Goal: Task Accomplishment & Management: Use online tool/utility

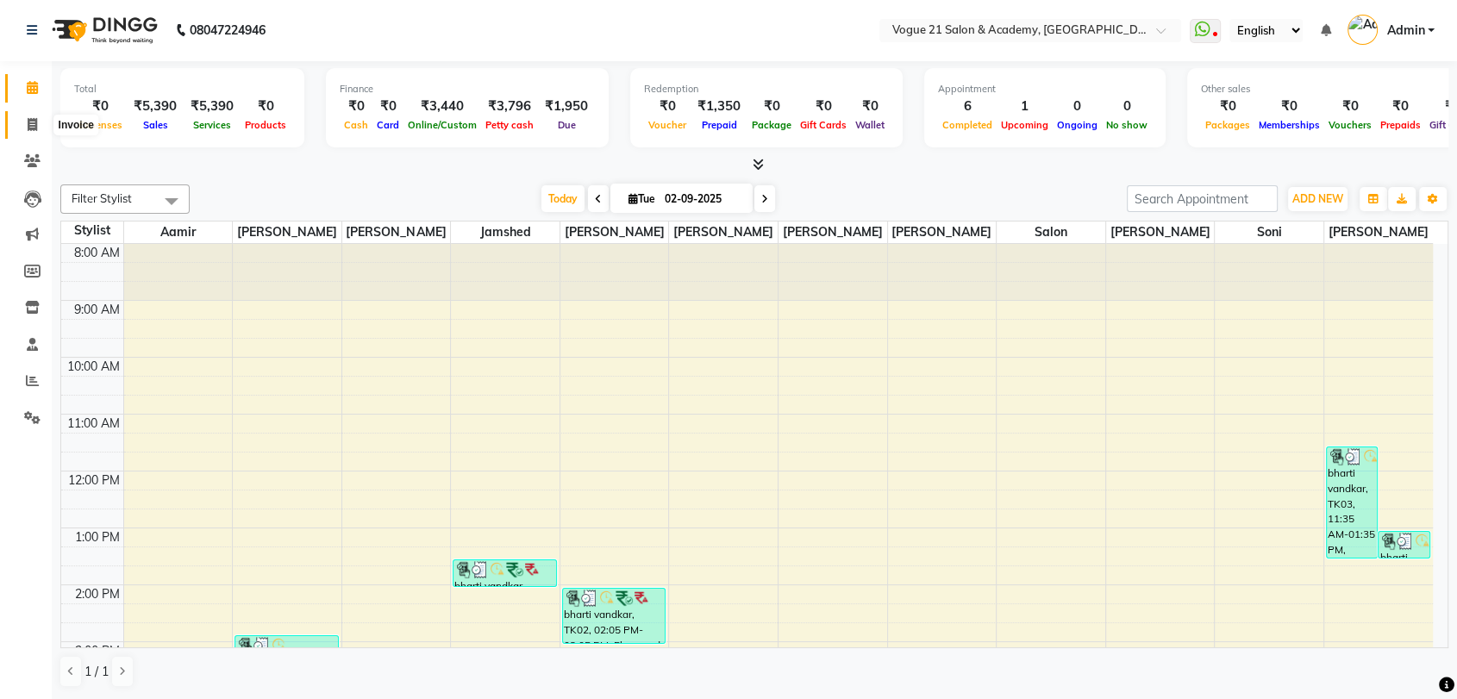
click at [28, 126] on icon at bounding box center [32, 124] width 9 height 13
select select "service"
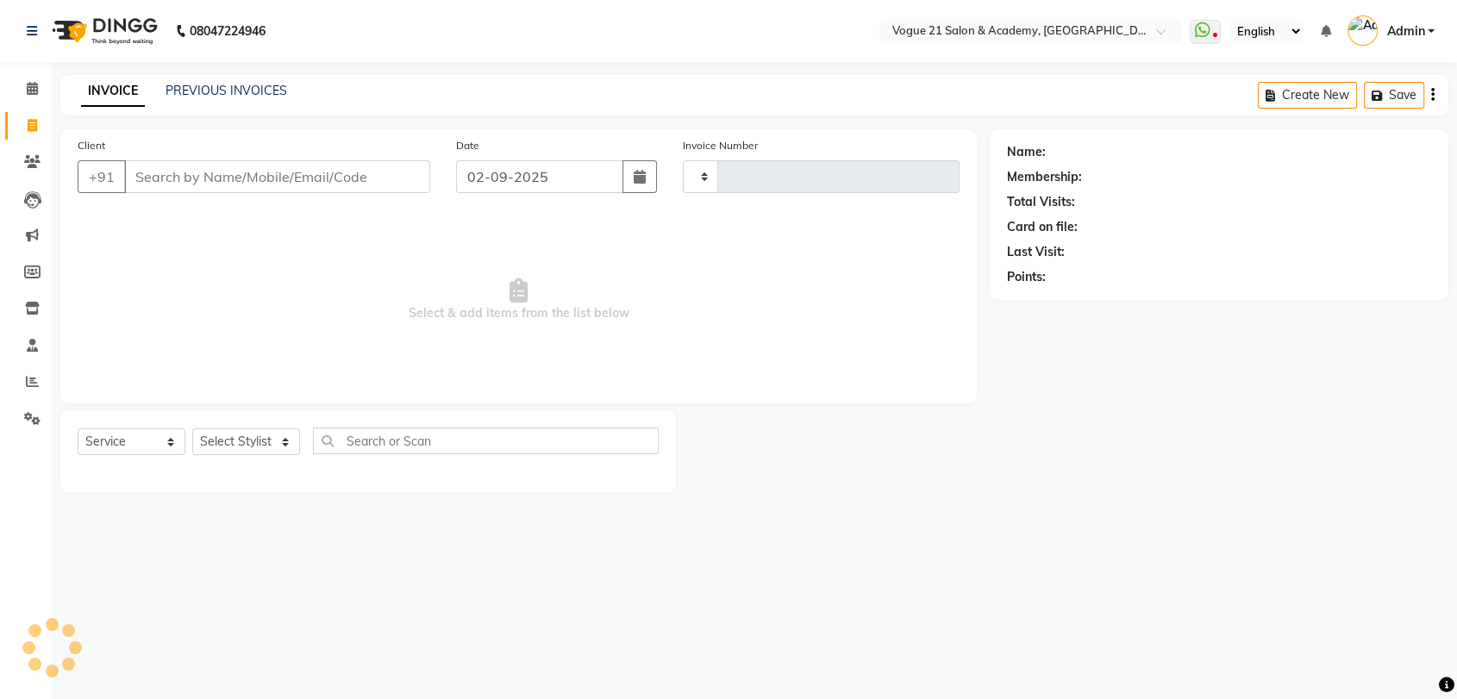
type input "2623"
select select "4433"
click at [273, 431] on select "Select Stylist [PERSON_NAME] [PERSON_NAME] [PERSON_NAME] [PERSON_NAME] [PERSON_…" at bounding box center [246, 442] width 108 height 27
select select "79160"
click at [192, 429] on select "Select Stylist [PERSON_NAME] [PERSON_NAME] [PERSON_NAME] [PERSON_NAME] [PERSON_…" at bounding box center [246, 442] width 108 height 27
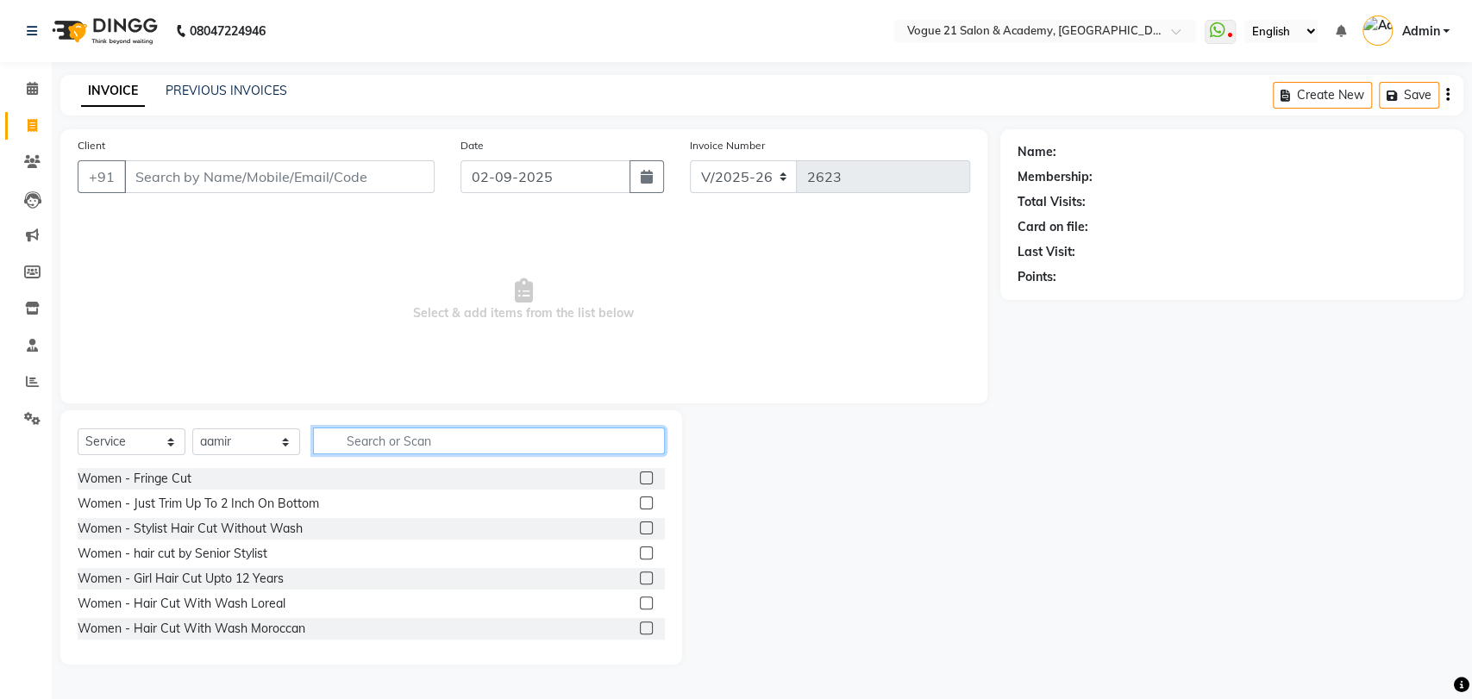
click at [383, 449] on input "text" at bounding box center [489, 441] width 352 height 27
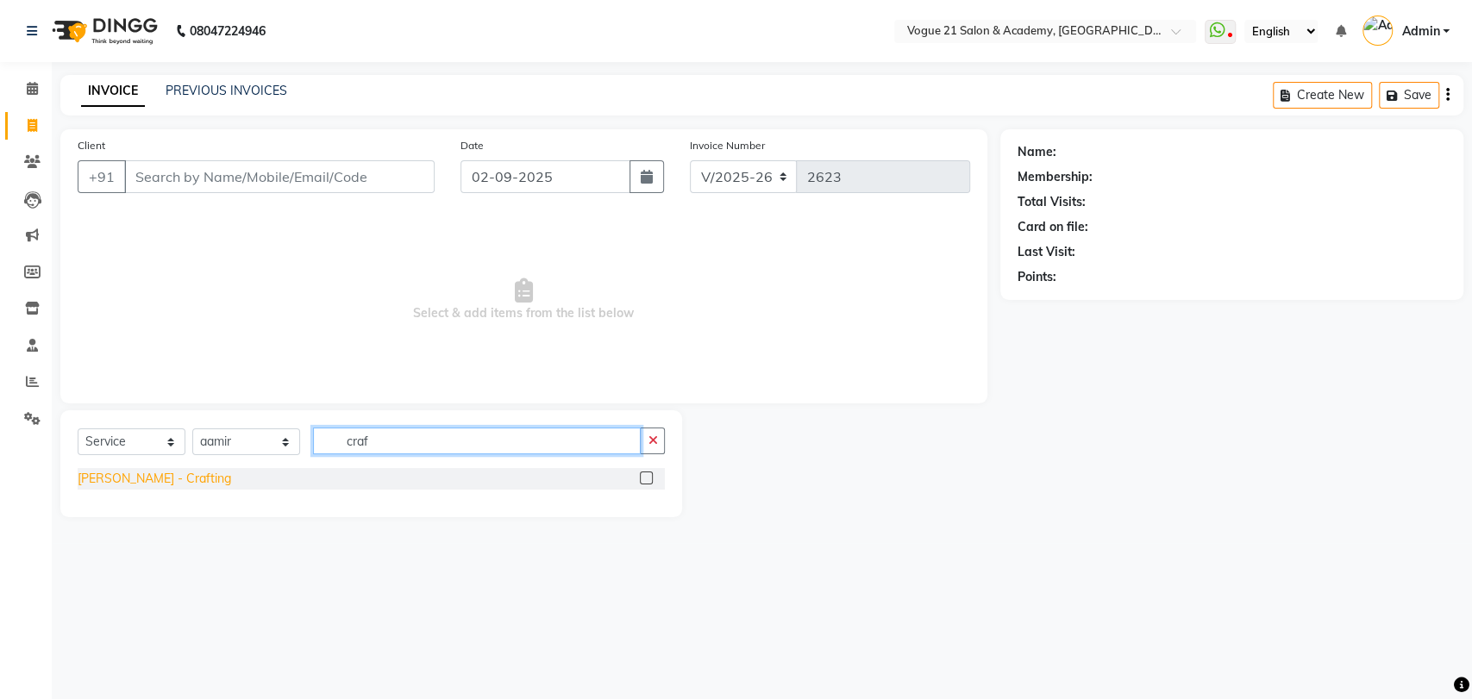
type input "craf"
click at [154, 479] on div "[PERSON_NAME] - Crafting" at bounding box center [154, 479] width 153 height 18
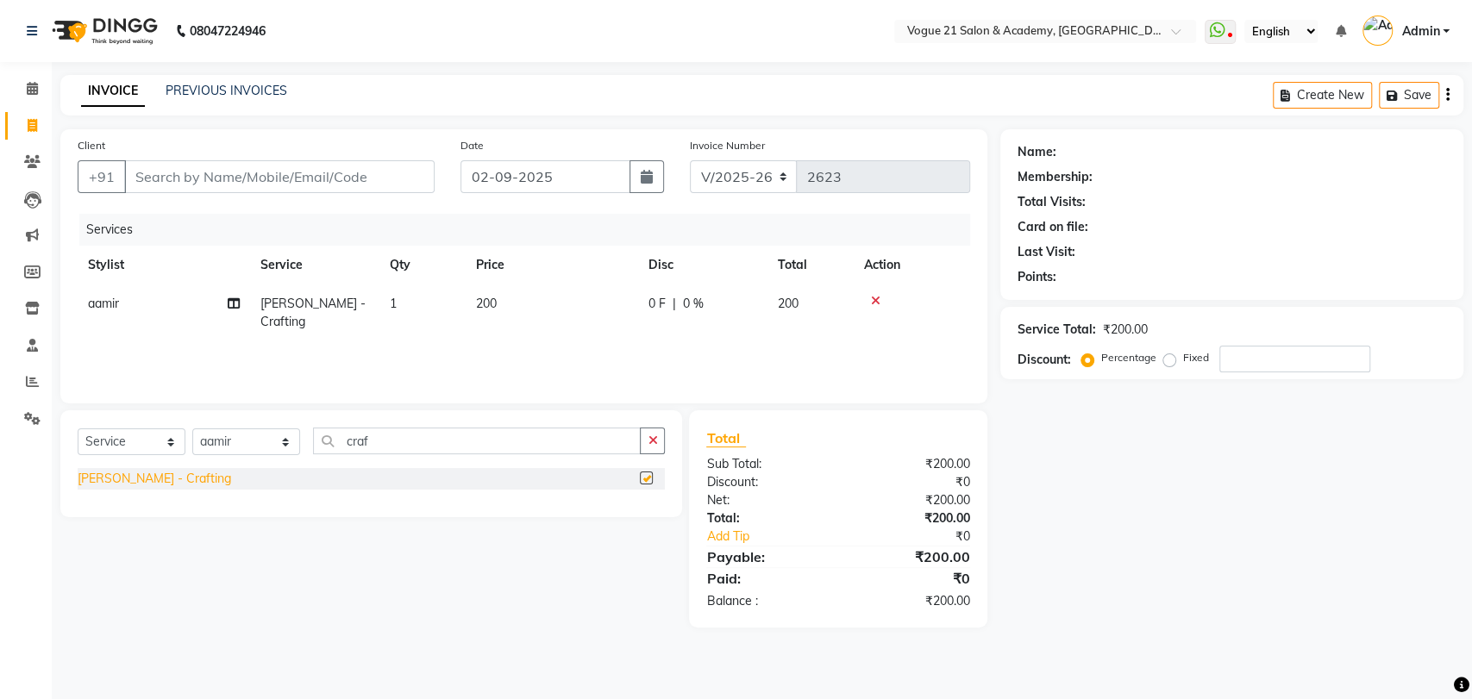
checkbox input "false"
click at [200, 186] on input "Client" at bounding box center [279, 176] width 310 height 33
type input "9"
type input "0"
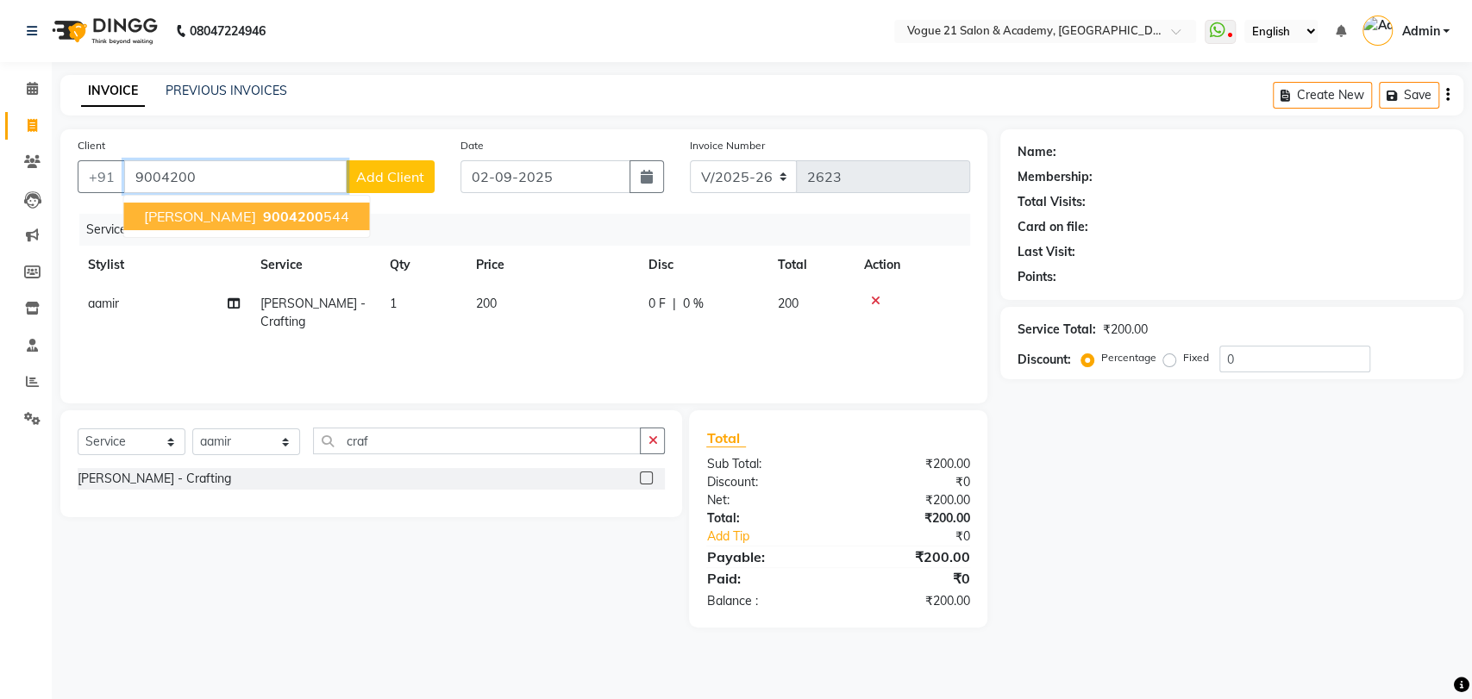
click at [176, 218] on span "[PERSON_NAME]" at bounding box center [199, 216] width 111 height 17
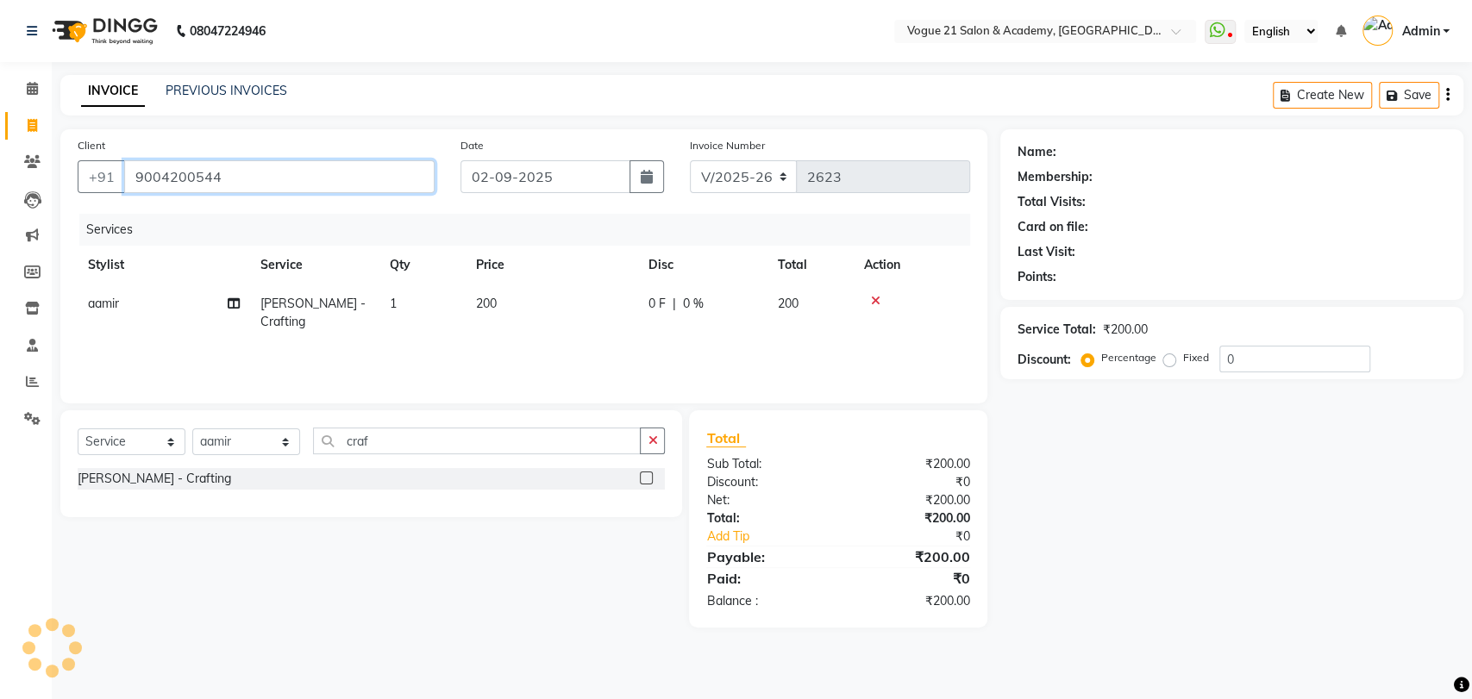
type input "9004200544"
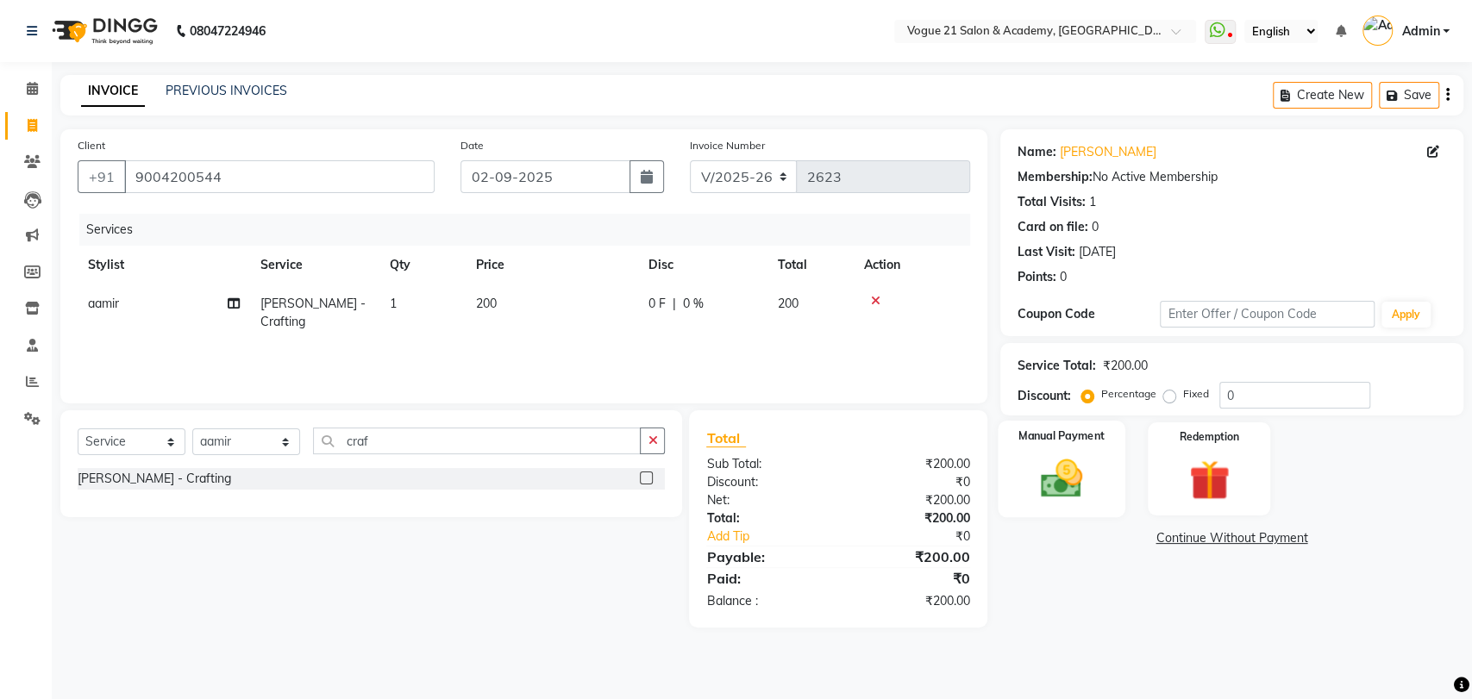
click at [1083, 485] on img at bounding box center [1061, 478] width 68 height 48
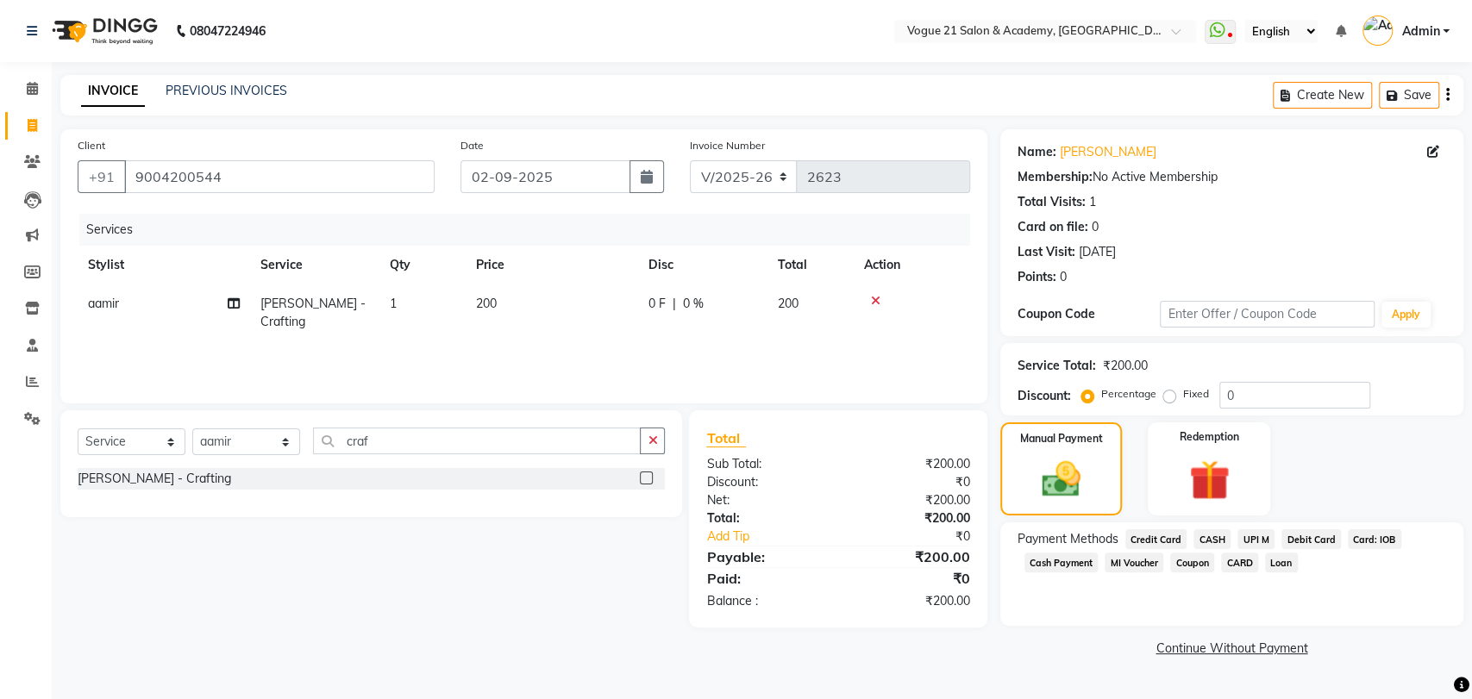
click at [1253, 538] on span "UPI M" at bounding box center [1255, 539] width 37 height 20
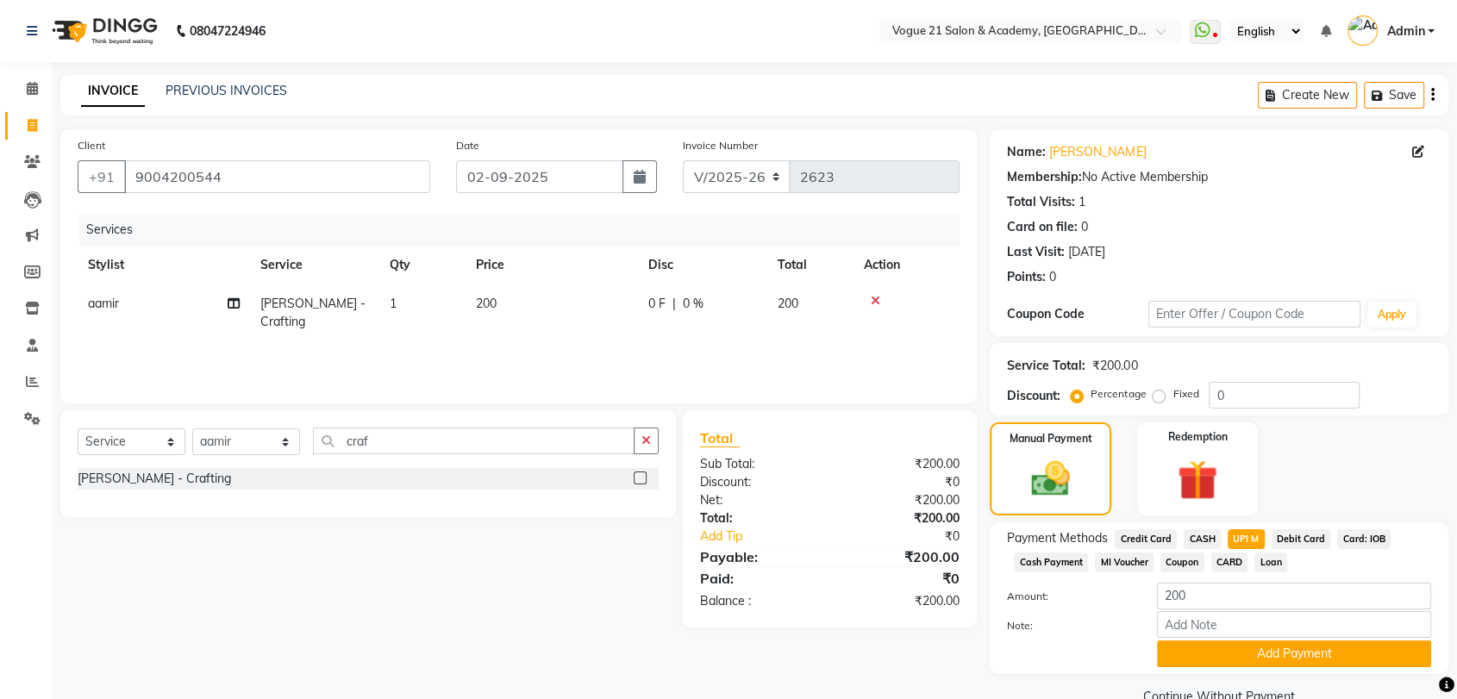
scroll to position [35, 0]
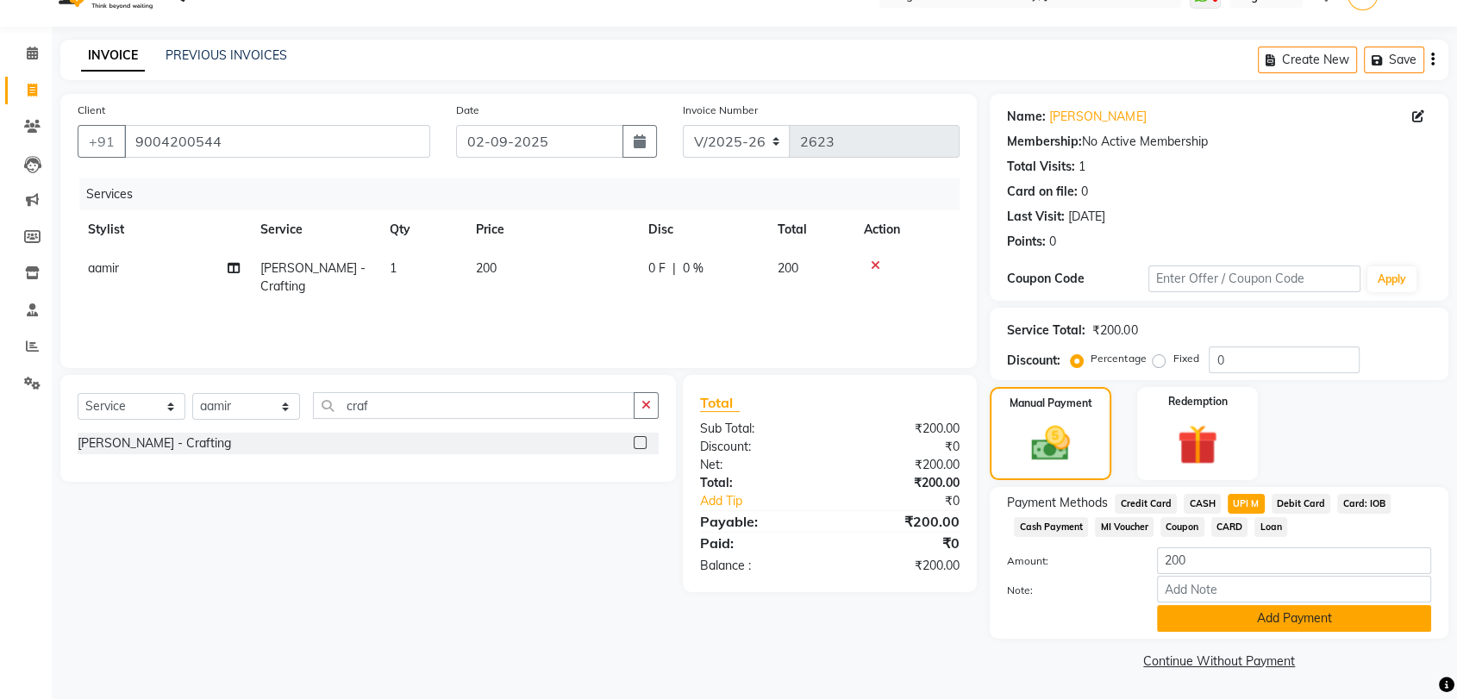
click at [1262, 607] on button "Add Payment" at bounding box center [1294, 618] width 274 height 27
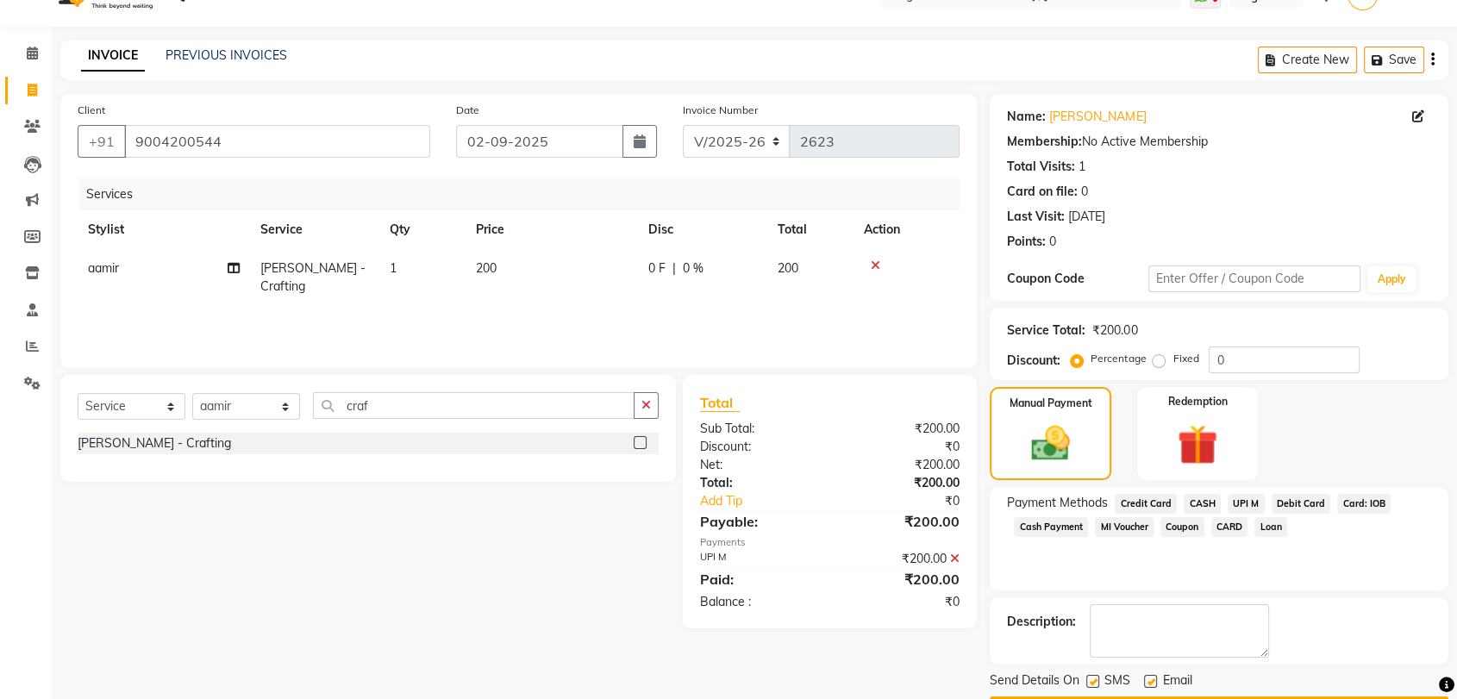
scroll to position [84, 0]
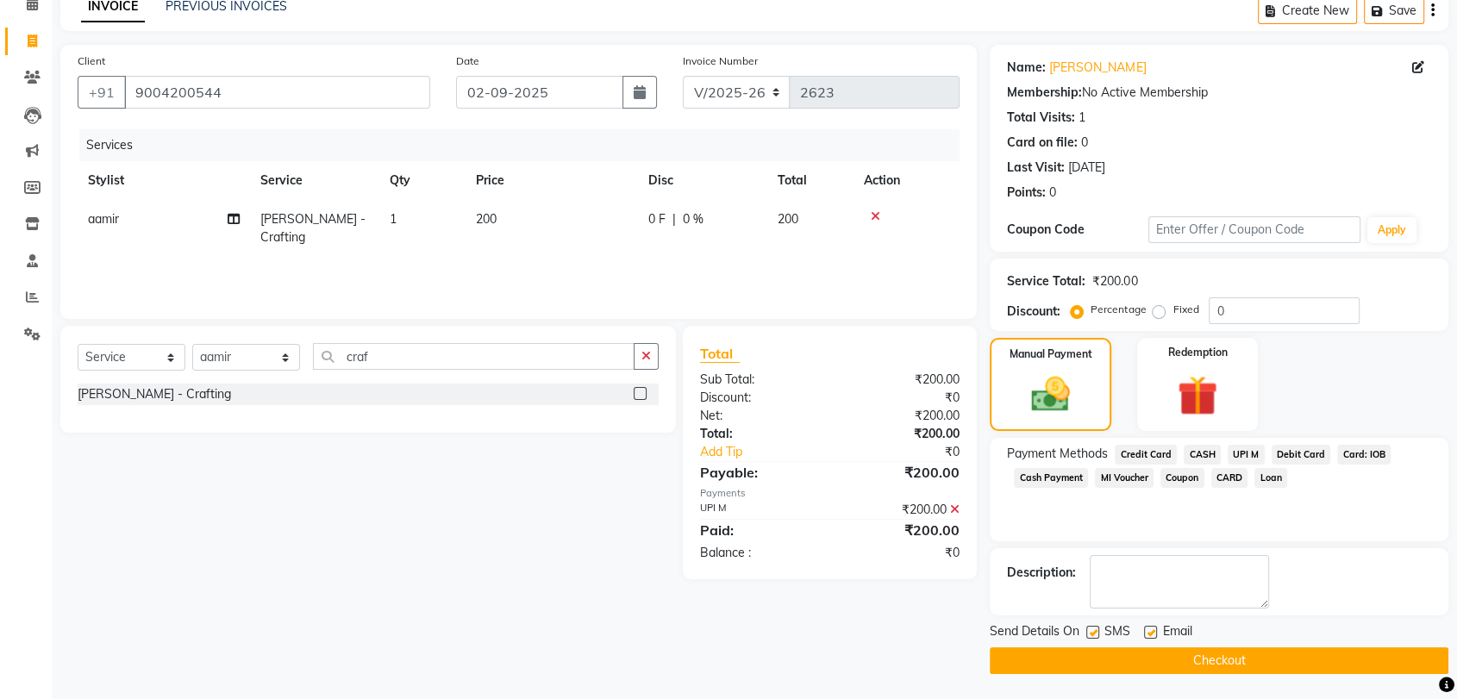
click at [1269, 652] on button "Checkout" at bounding box center [1219, 661] width 459 height 27
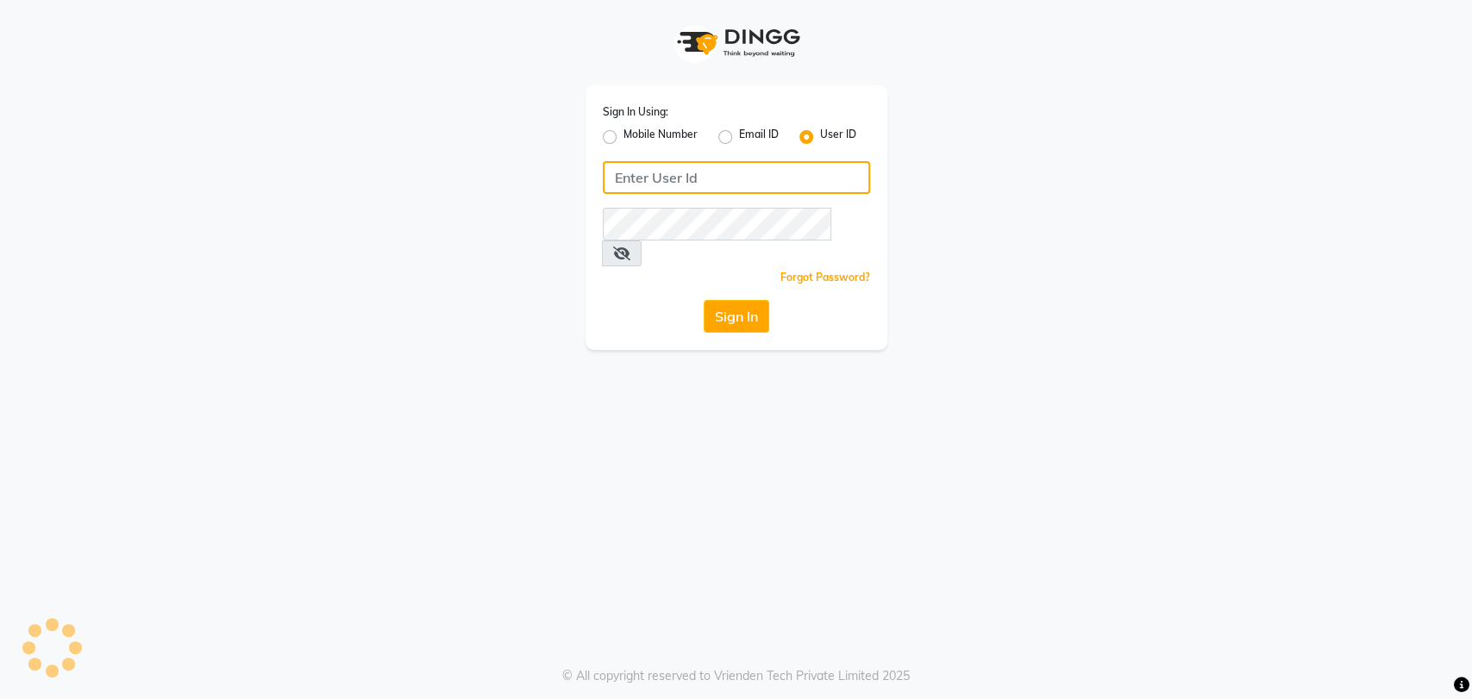
type input "vogue21"
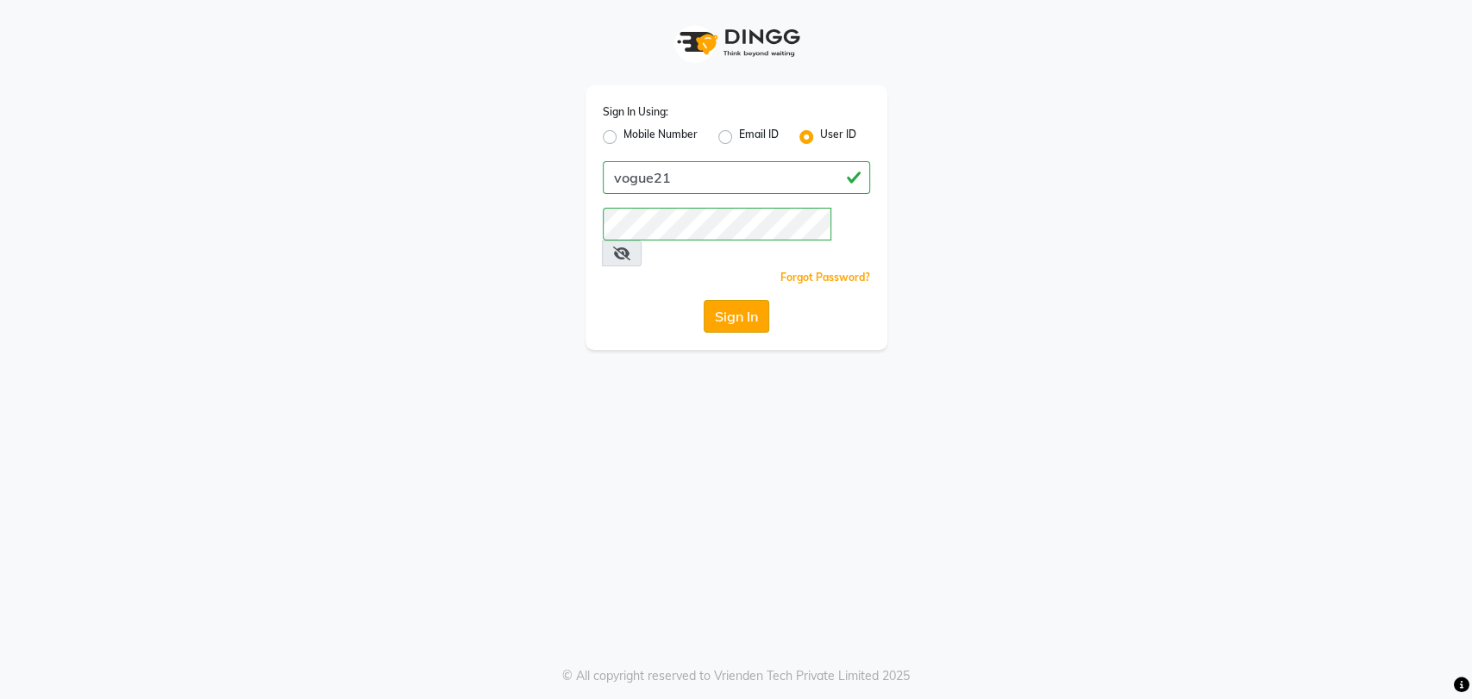
click at [723, 300] on button "Sign In" at bounding box center [737, 316] width 66 height 33
